Goal: Transaction & Acquisition: Purchase product/service

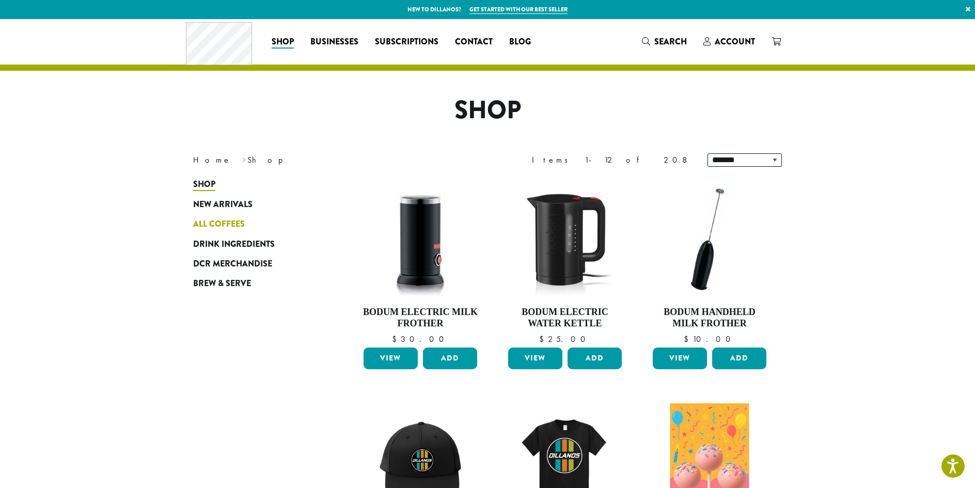
click at [232, 221] on span "All Coffees" at bounding box center [219, 224] width 52 height 13
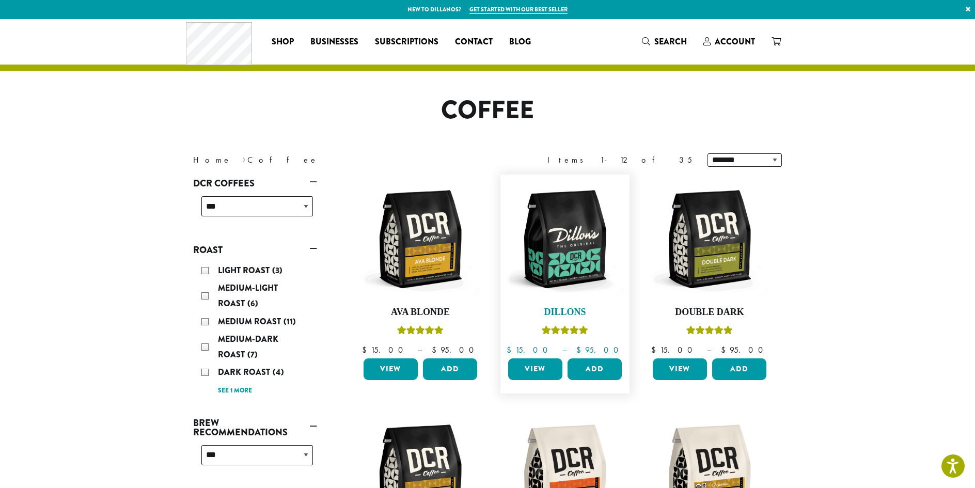
click at [585, 265] on img at bounding box center [565, 239] width 119 height 119
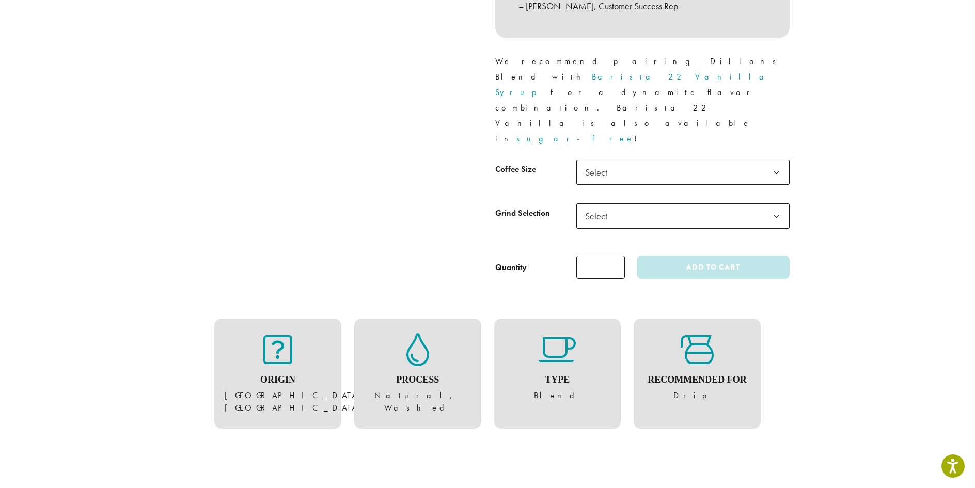
scroll to position [465, 0]
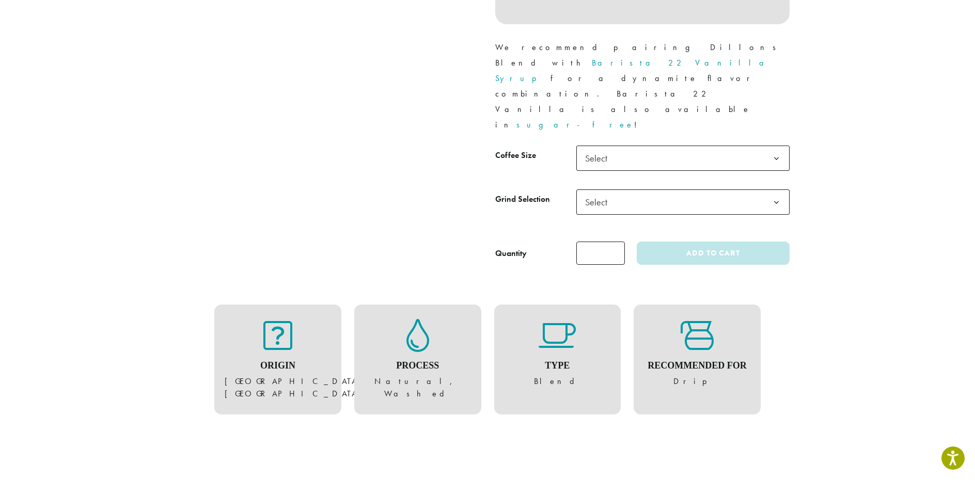
click at [776, 146] on b at bounding box center [776, 158] width 25 height 25
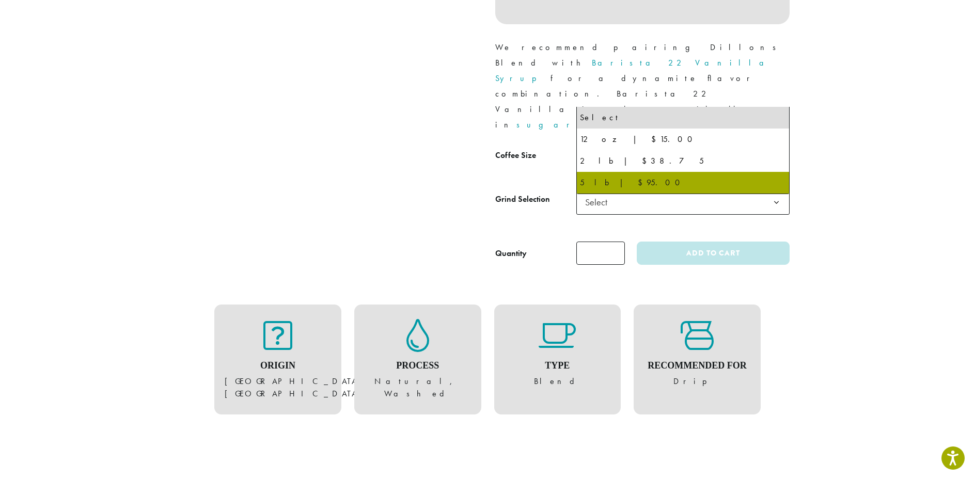
select select "**********"
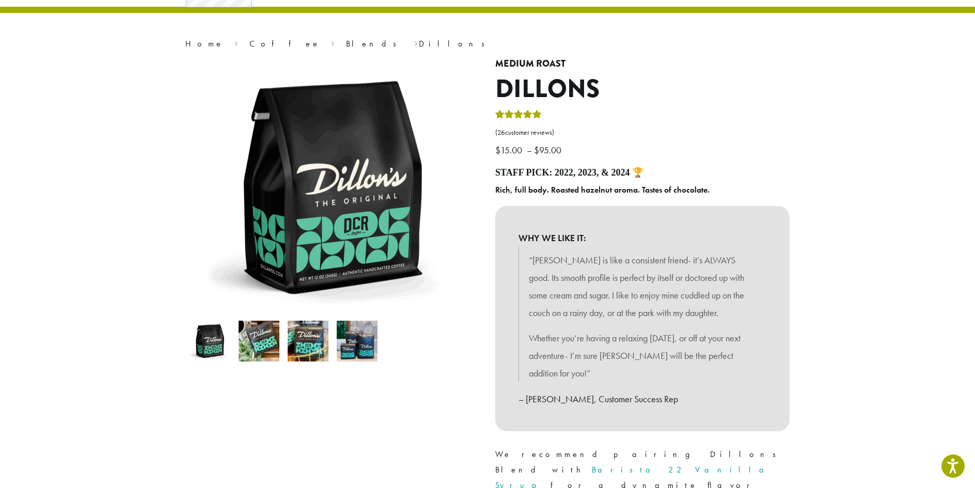
scroll to position [0, 0]
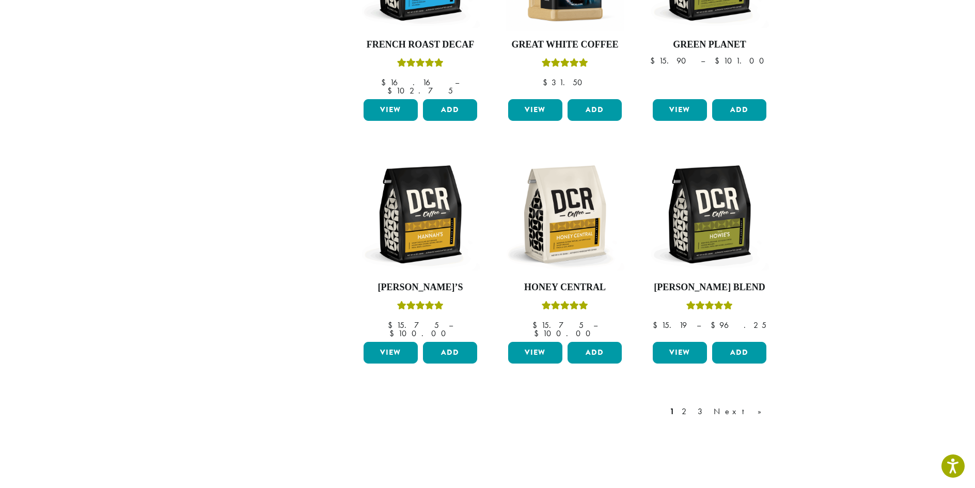
scroll to position [775, 0]
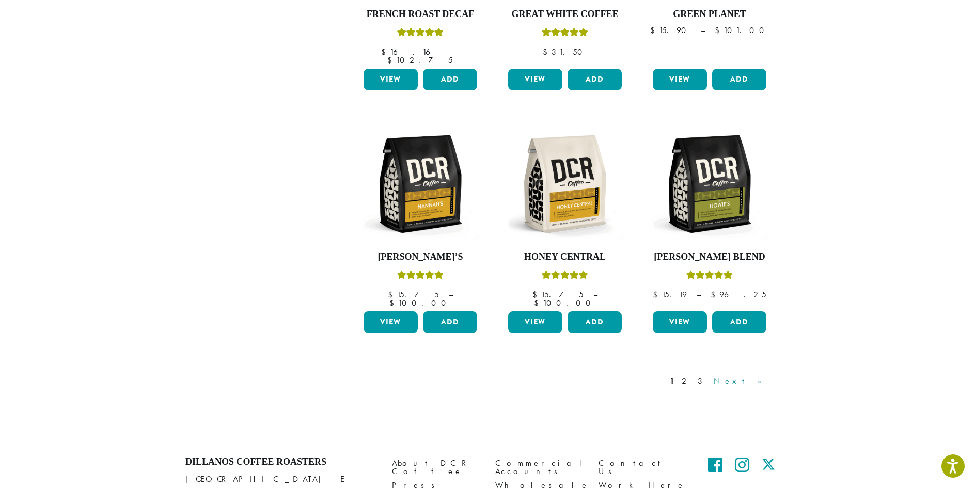
click at [759, 375] on link "Next »" at bounding box center [741, 381] width 59 height 12
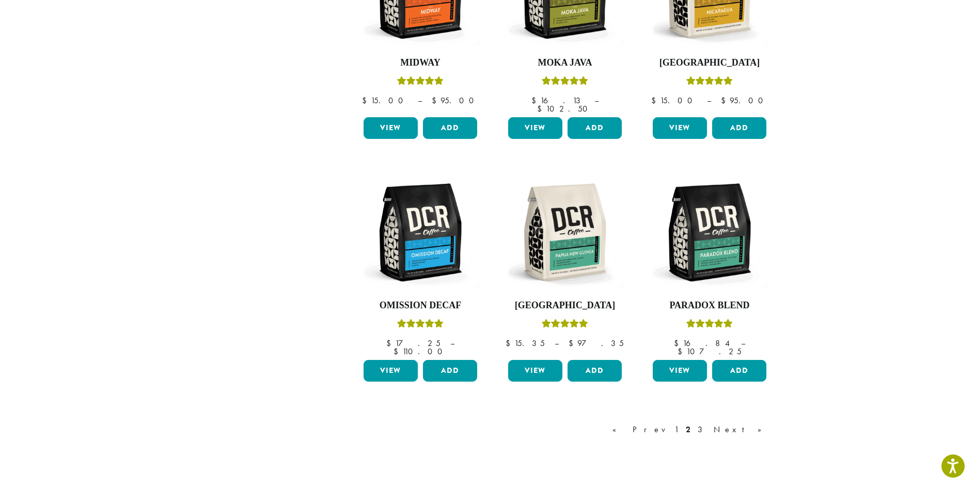
scroll to position [834, 0]
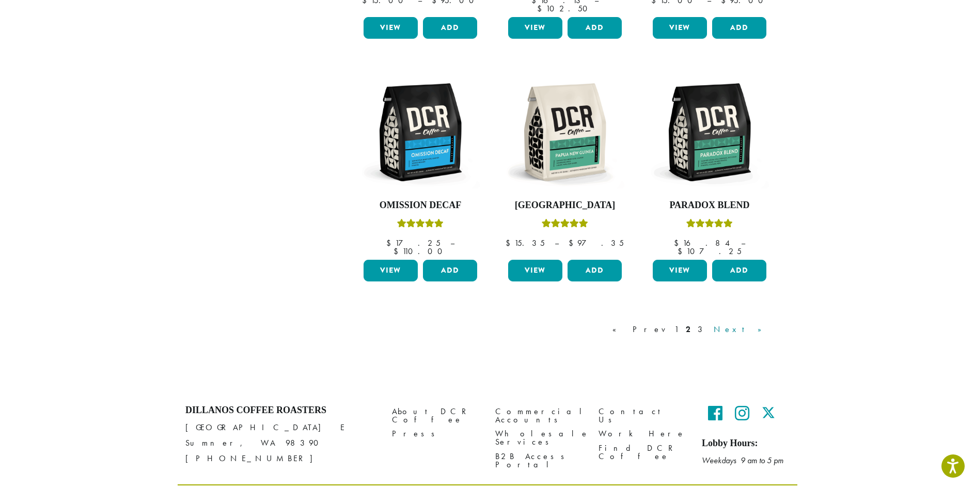
click at [756, 323] on link "Next »" at bounding box center [741, 329] width 59 height 12
